Goal: Task Accomplishment & Management: Complete application form

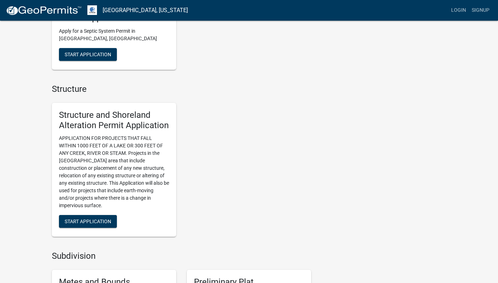
scroll to position [442, 0]
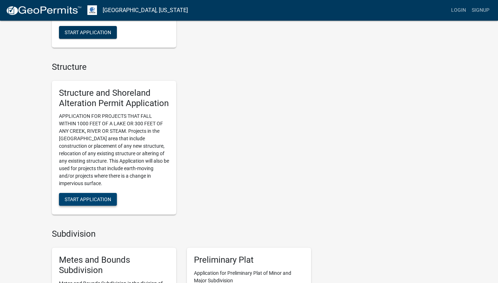
click at [85, 197] on span "Start Application" at bounding box center [88, 199] width 47 height 6
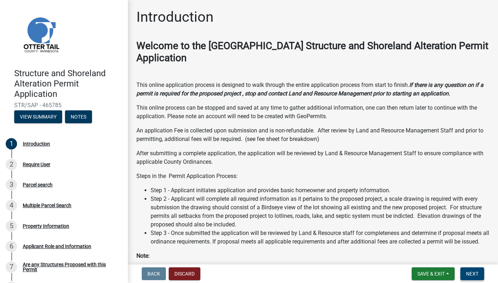
click at [470, 272] on span "Next" at bounding box center [472, 273] width 12 height 6
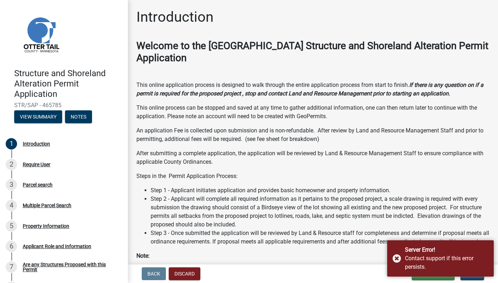
click at [451, 217] on li "Step 2 - Applicant will complete all required information as it pertains to the…" at bounding box center [320, 211] width 339 height 34
click at [422, 215] on li "Step 2 - Applicant will complete all required information as it pertains to the…" at bounding box center [320, 211] width 339 height 34
click at [396, 254] on div "Server Error! Contact support if this error persists." at bounding box center [440, 258] width 107 height 36
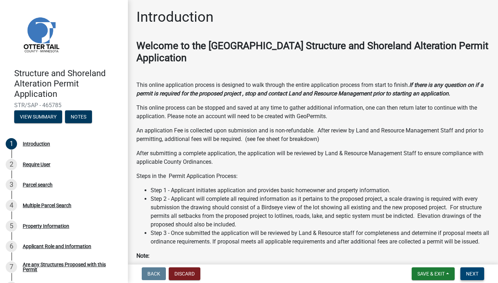
click at [463, 274] on button "Next" at bounding box center [473, 273] width 24 height 13
click at [281, 216] on li "Step 2 - Applicant will complete all required information as it pertains to the…" at bounding box center [320, 211] width 339 height 34
click at [469, 273] on span "Next" at bounding box center [472, 273] width 12 height 6
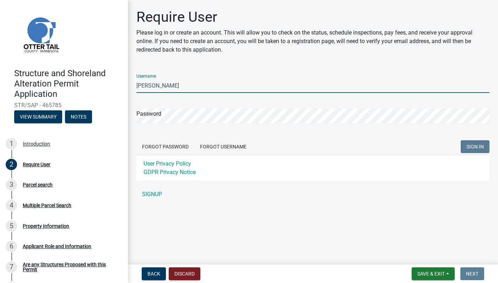
type input "[PERSON_NAME]"
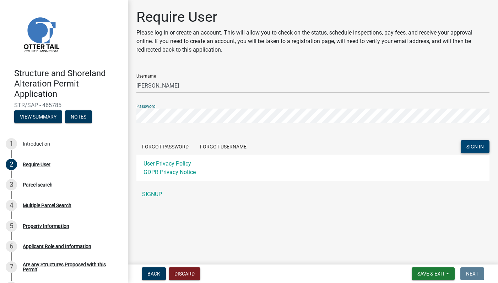
click at [473, 146] on span "SIGN IN" at bounding box center [475, 147] width 17 height 6
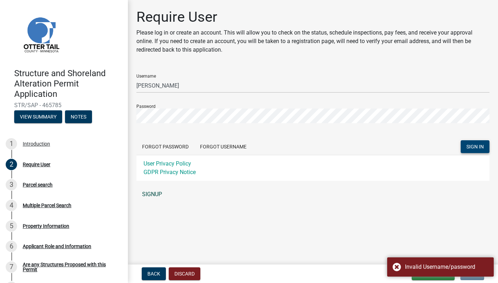
click at [150, 196] on link "SIGNUP" at bounding box center [312, 194] width 353 height 14
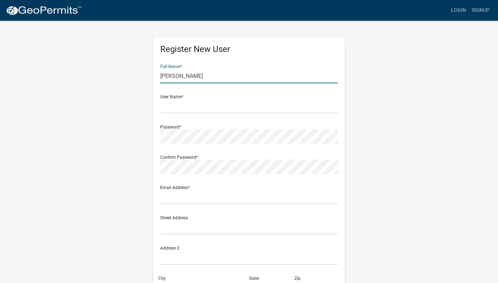
type input "[PERSON_NAME]"
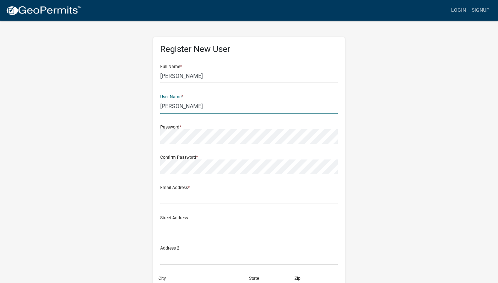
type input "[PERSON_NAME]"
click at [123, 92] on div "Register New User Full Name * [PERSON_NAME] User Name * joshualindquist Passwor…" at bounding box center [249, 210] width 405 height 380
click at [130, 108] on div "Register New User Full Name * [PERSON_NAME] User Name * joshualindquist Passwor…" at bounding box center [249, 210] width 405 height 380
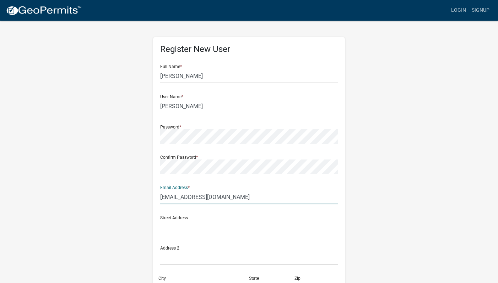
type input "[EMAIL_ADDRESS][DOMAIN_NAME]"
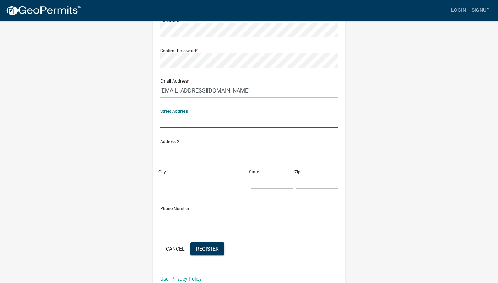
scroll to position [109, 0]
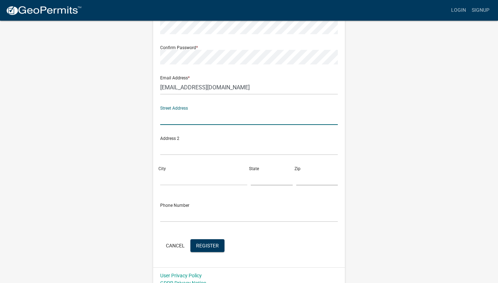
type input "[STREET_ADDRESS]"
type input "[GEOGRAPHIC_DATA]"
type input "MN"
type input "55044"
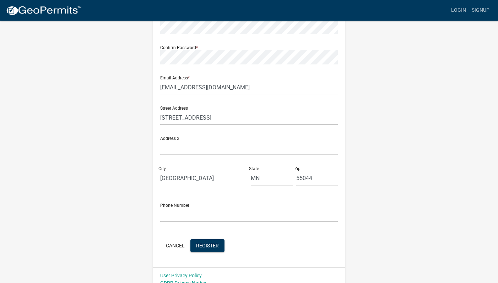
click at [114, 185] on div "Register New User Full Name * [PERSON_NAME] User Name * joshualindquist Passwor…" at bounding box center [249, 100] width 405 height 380
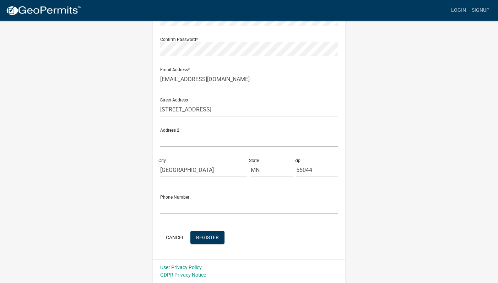
scroll to position [117, 0]
type input "6126447302"
click at [212, 238] on span "Register" at bounding box center [207, 237] width 23 height 6
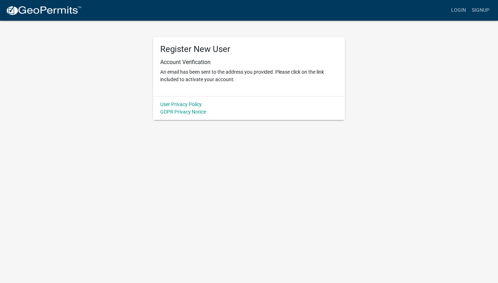
scroll to position [0, 0]
